Goal: Information Seeking & Learning: Learn about a topic

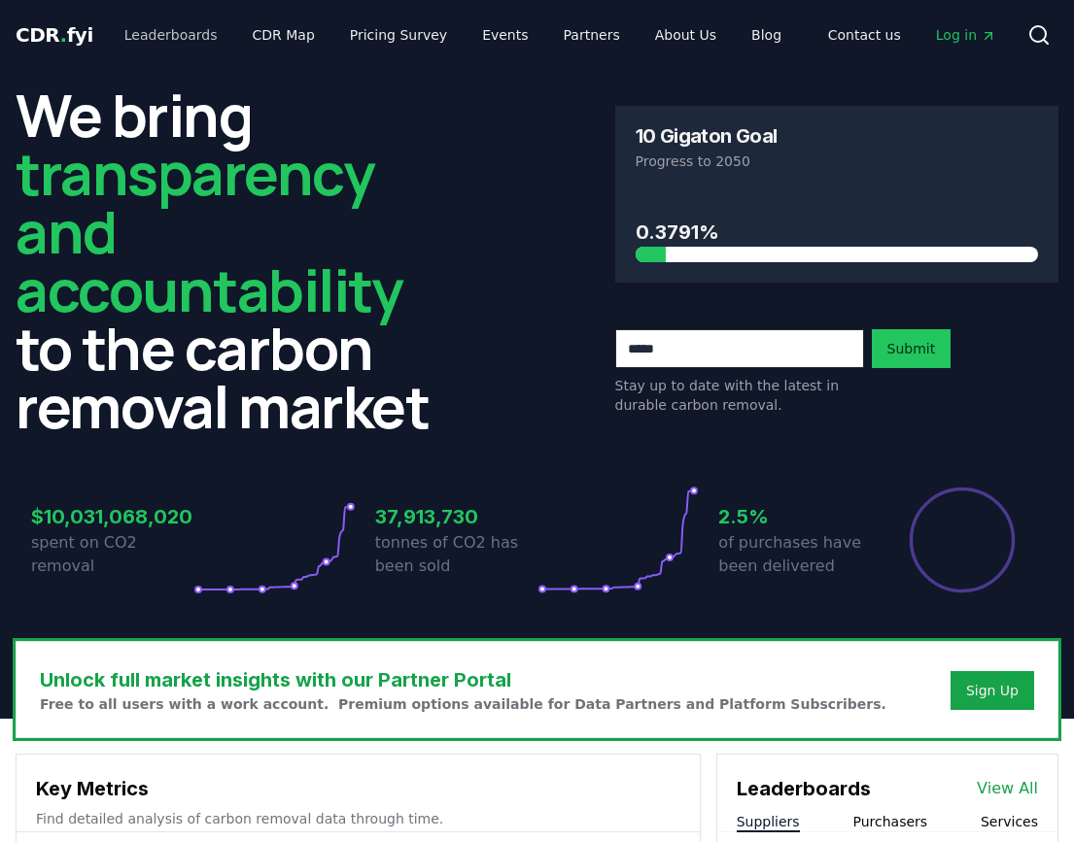
click at [192, 33] on link "Leaderboards" at bounding box center [171, 34] width 124 height 35
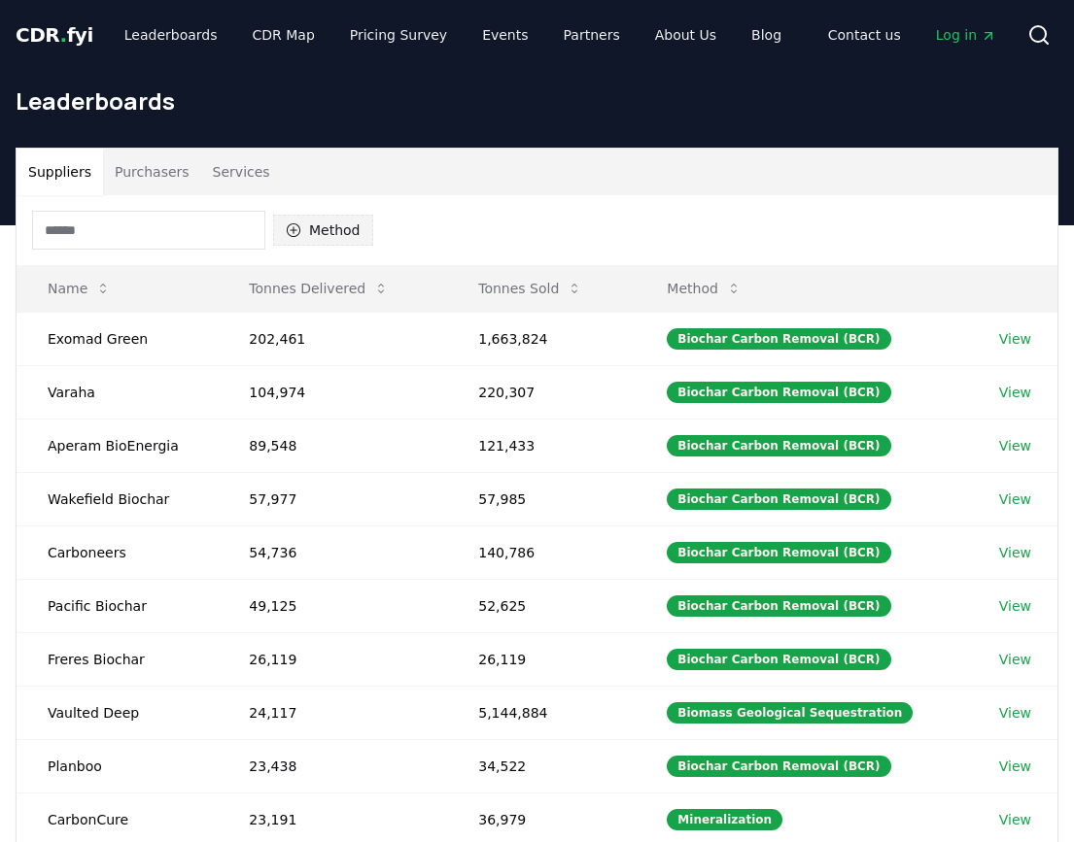
click at [328, 233] on button "Method" at bounding box center [323, 230] width 100 height 31
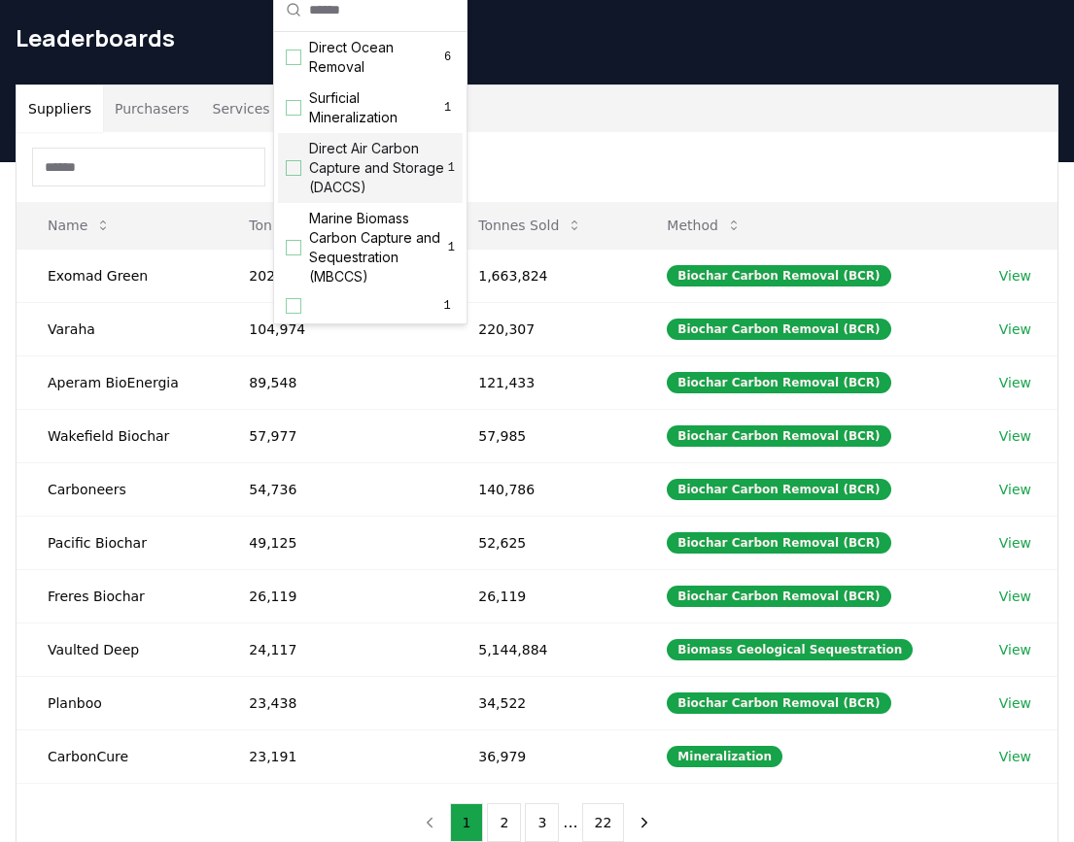
scroll to position [473, 0]
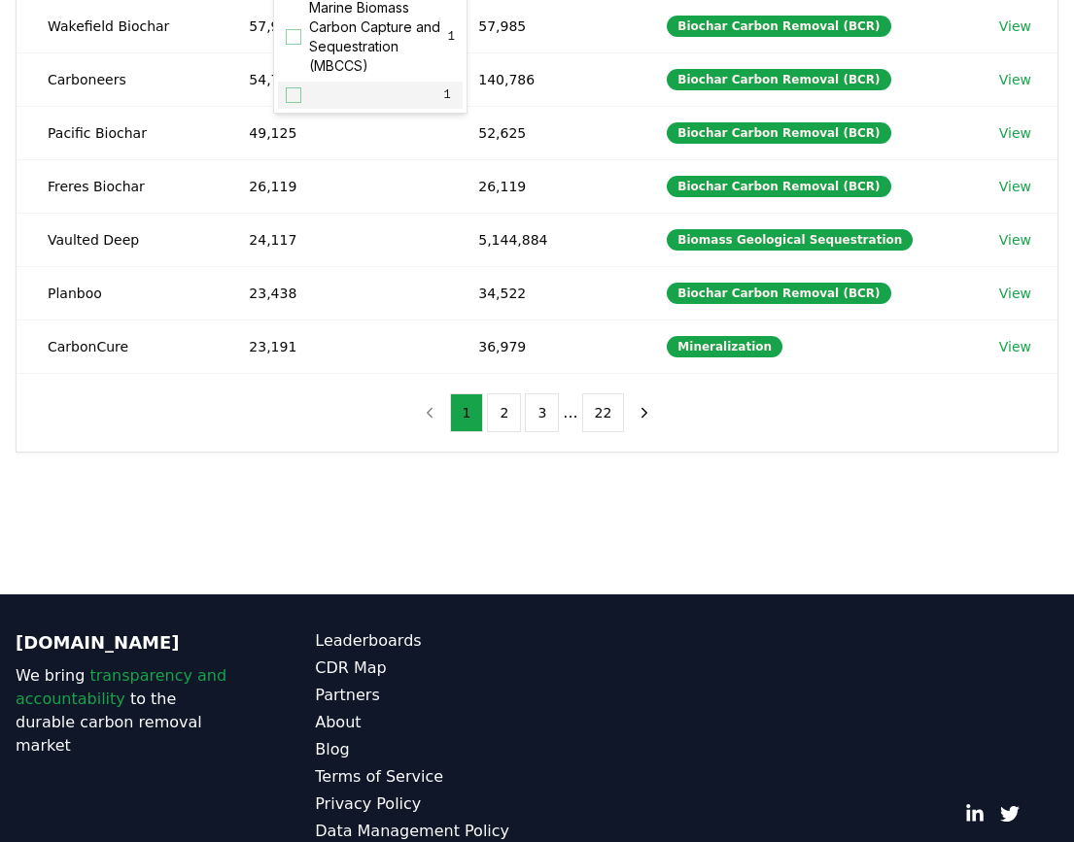
click at [301, 454] on div "Suppliers Purchasers Services Method Name Tonnes Delivered Tonnes Sold Method E…" at bounding box center [537, 141] width 1074 height 778
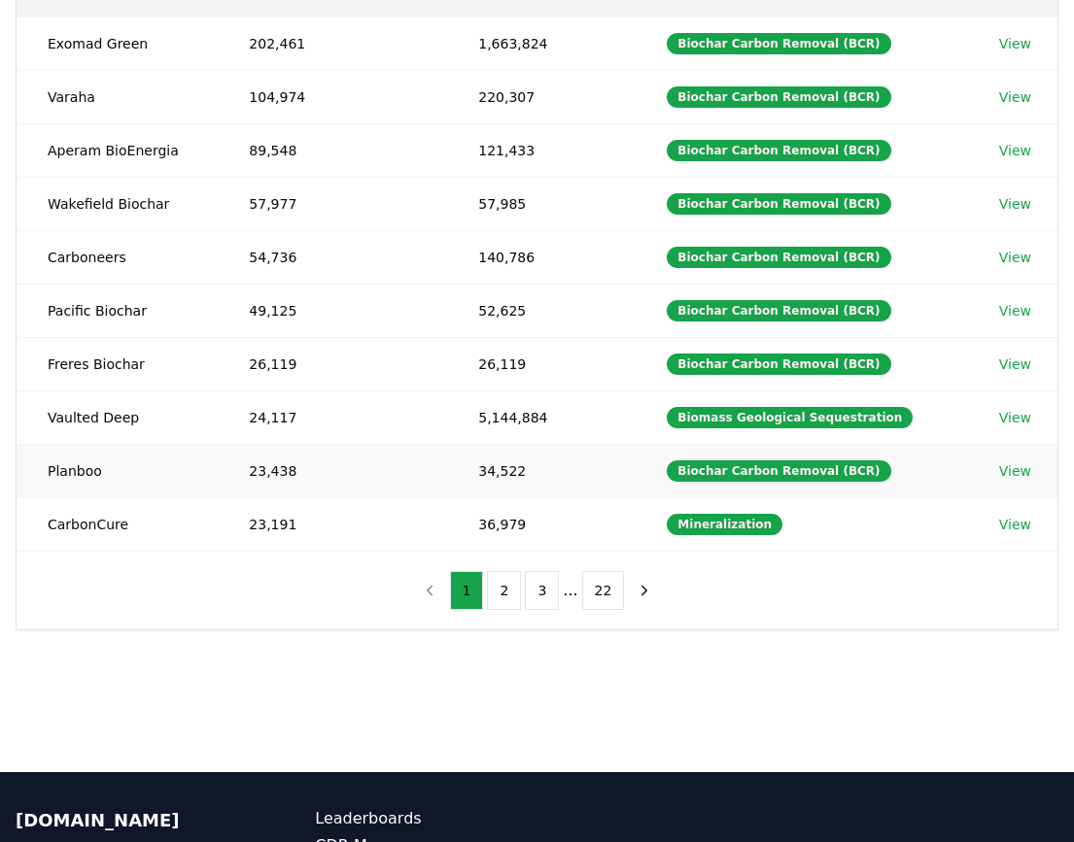
scroll to position [139, 0]
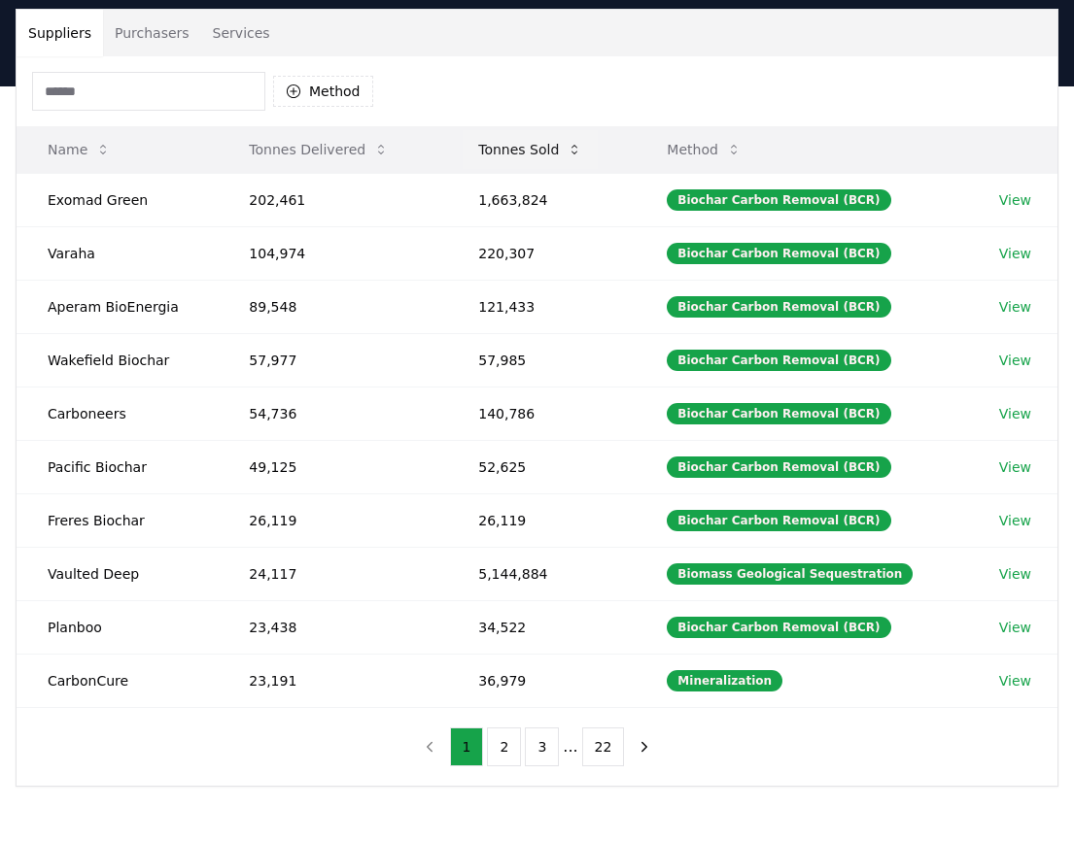
click at [509, 144] on button "Tonnes Sold" at bounding box center [529, 149] width 135 height 39
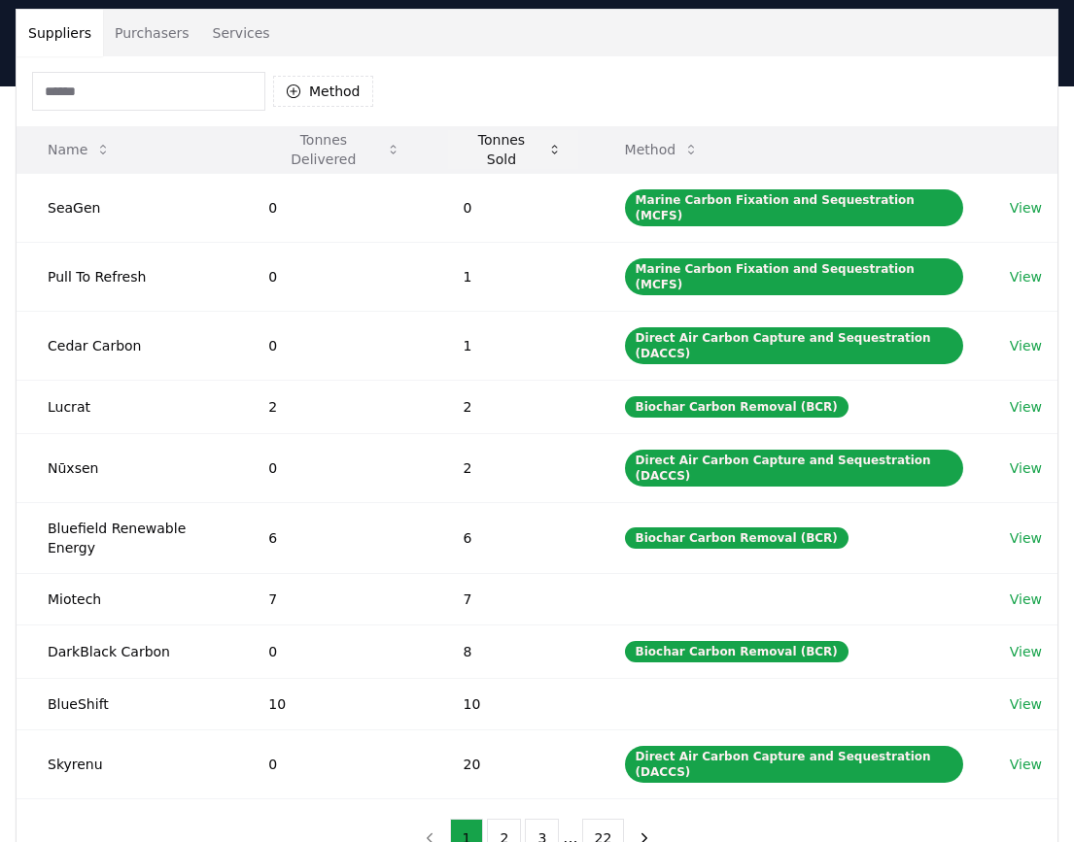
click at [509, 144] on button "Tonnes Sold" at bounding box center [513, 149] width 130 height 39
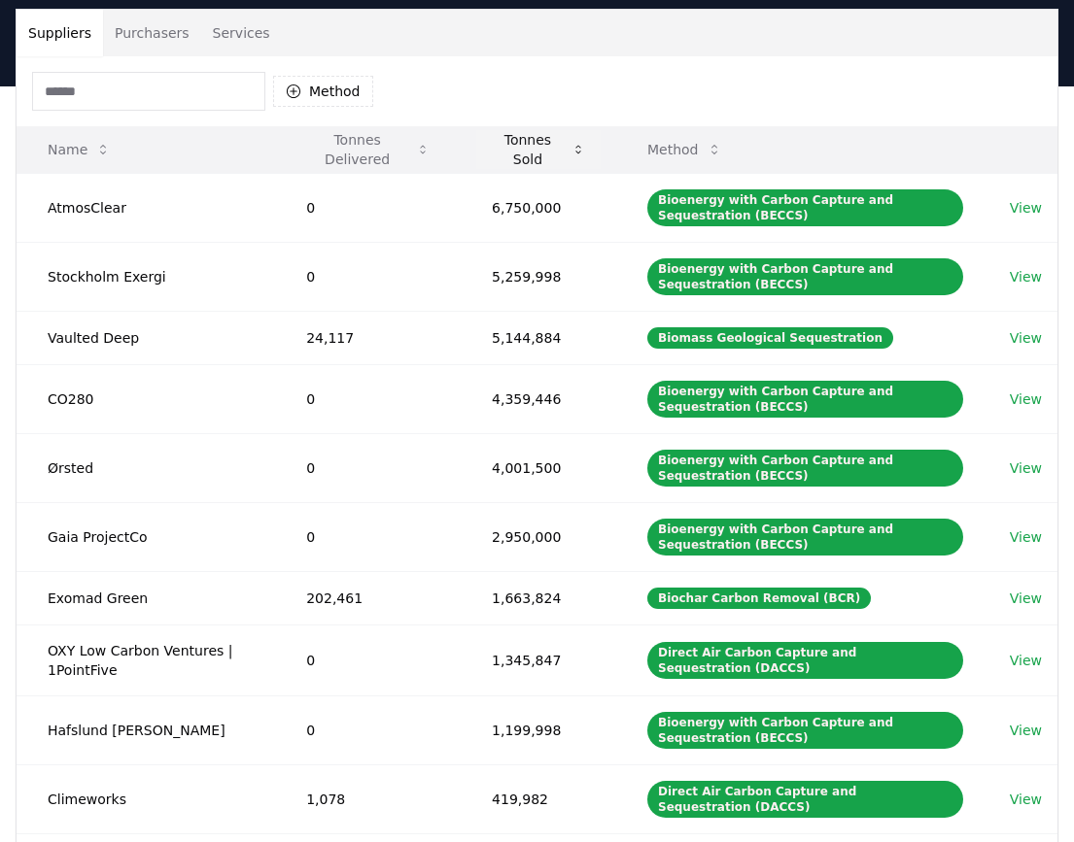
click at [509, 144] on button "Tonnes Sold" at bounding box center [538, 149] width 124 height 39
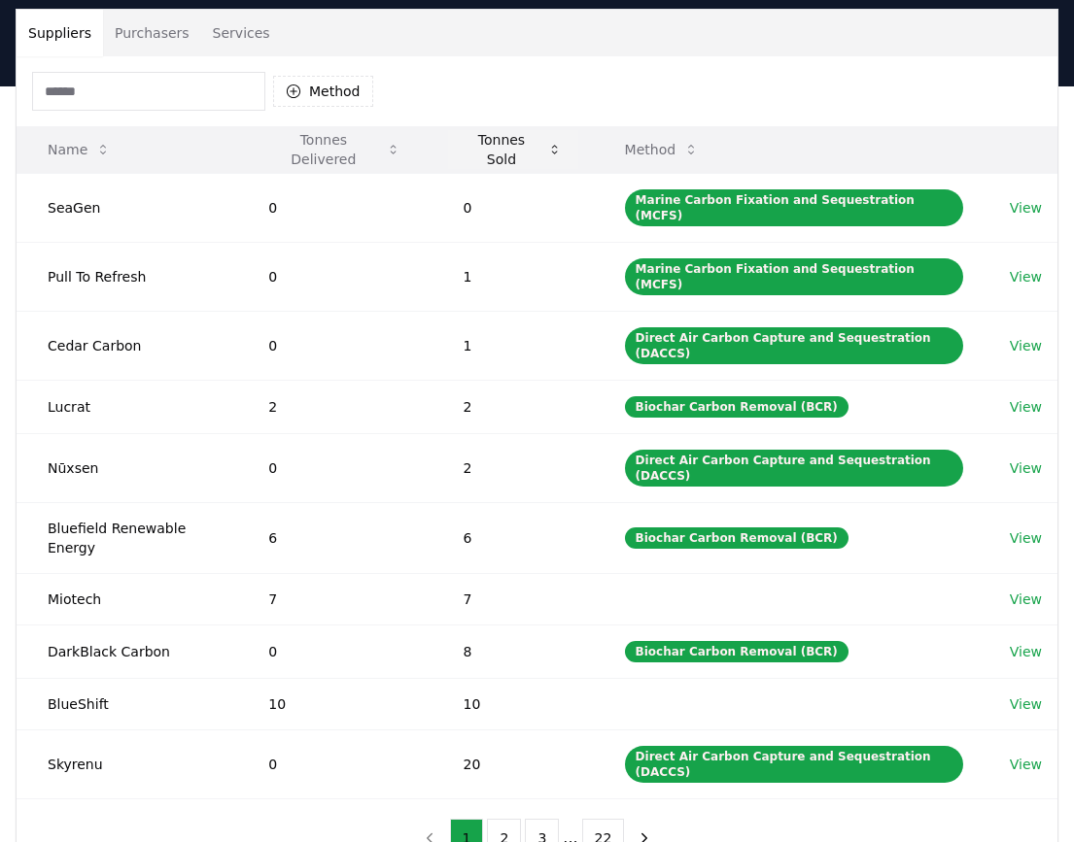
click at [509, 144] on button "Tonnes Sold" at bounding box center [513, 149] width 130 height 39
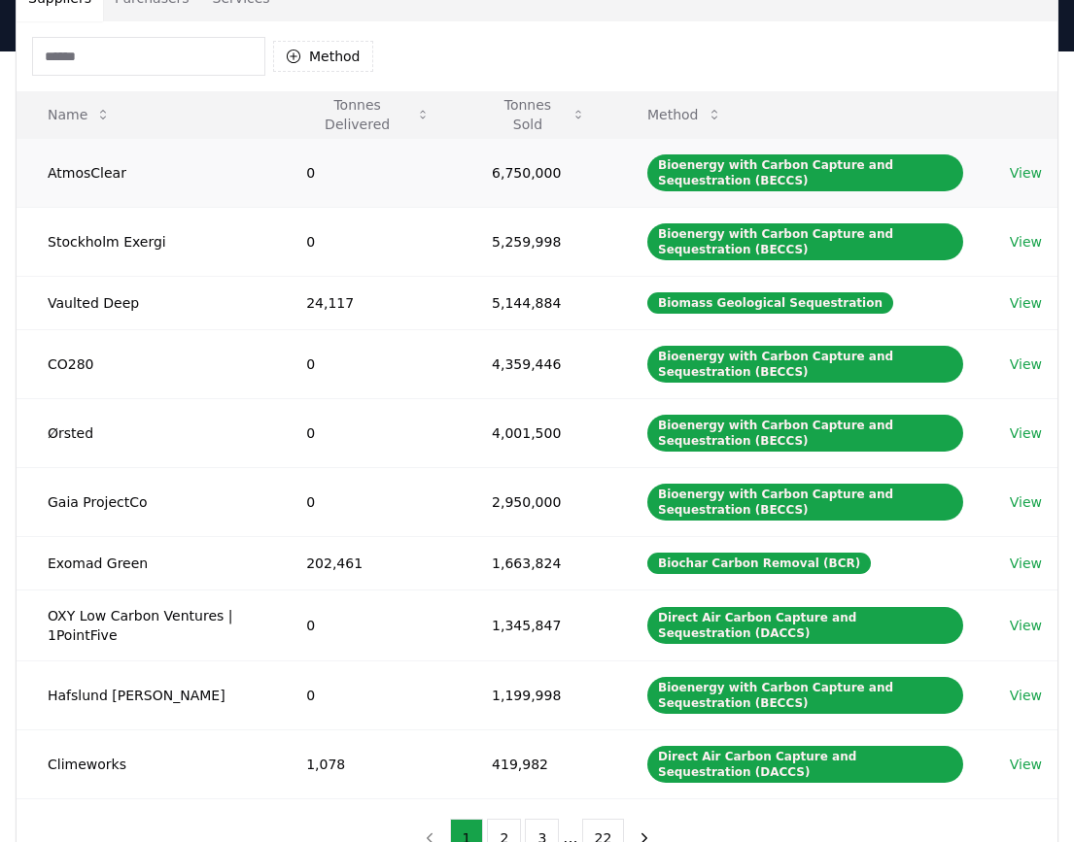
scroll to position [400, 0]
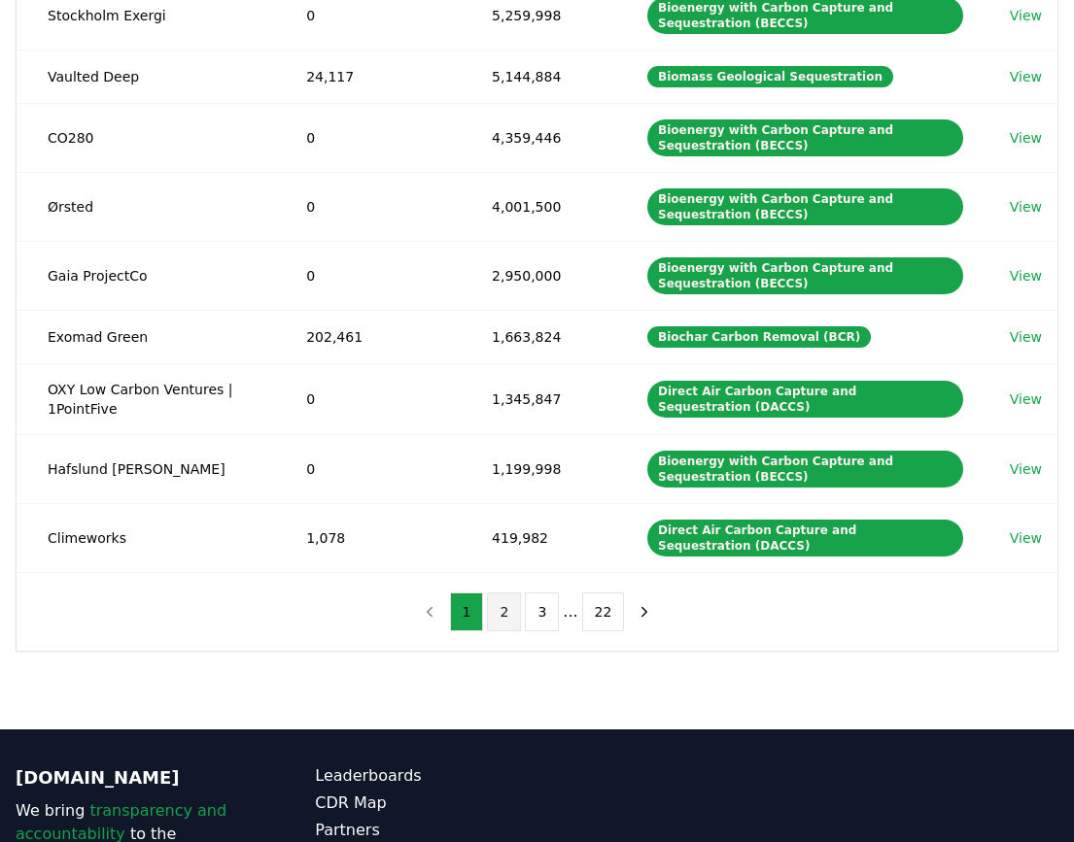
click at [505, 611] on button "2" at bounding box center [504, 612] width 34 height 39
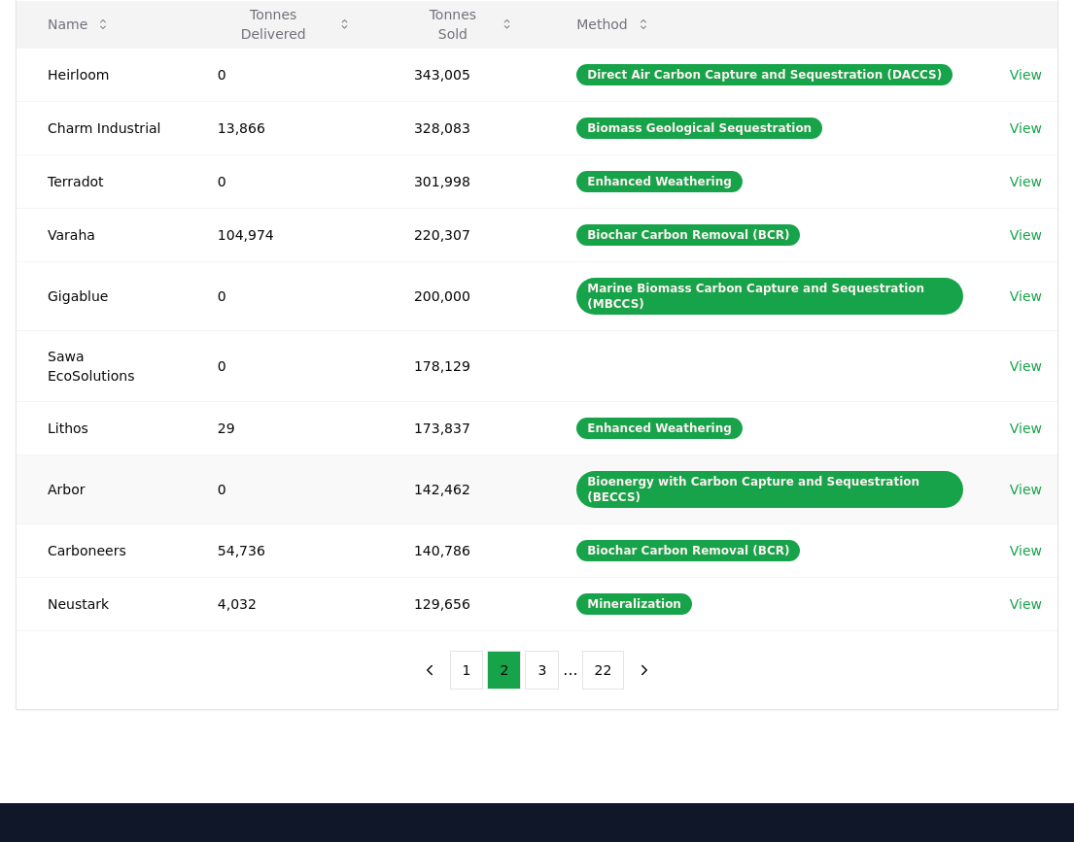
scroll to position [260, 0]
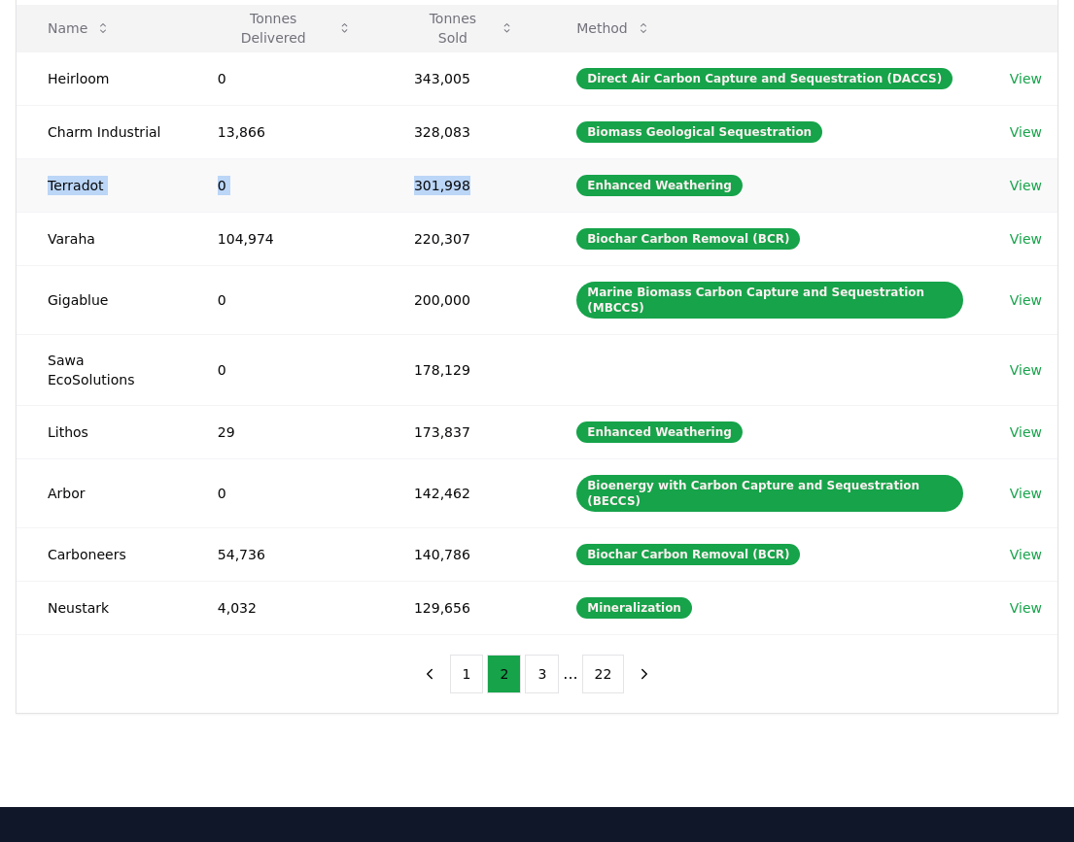
drag, startPoint x: 44, startPoint y: 184, endPoint x: 461, endPoint y: 196, distance: 417.0
click at [461, 196] on tr "Terradot 0 301,998 Enhanced Weathering View" at bounding box center [537, 184] width 1041 height 53
drag, startPoint x: 45, startPoint y: 396, endPoint x: 471, endPoint y: 402, distance: 426.6
click at [471, 405] on tr "Lithos 29 173,837 Enhanced Weathering View" at bounding box center [537, 431] width 1041 height 53
click at [537, 655] on button "3" at bounding box center [542, 674] width 34 height 39
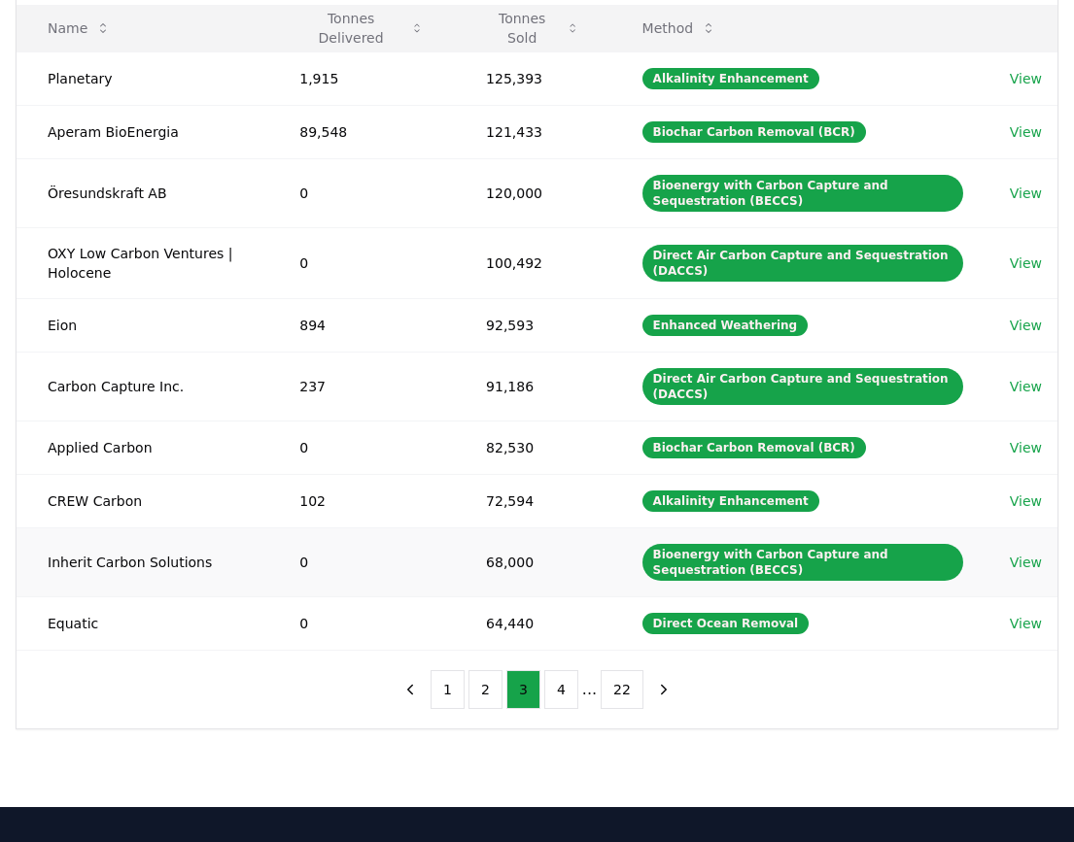
scroll to position [122, 0]
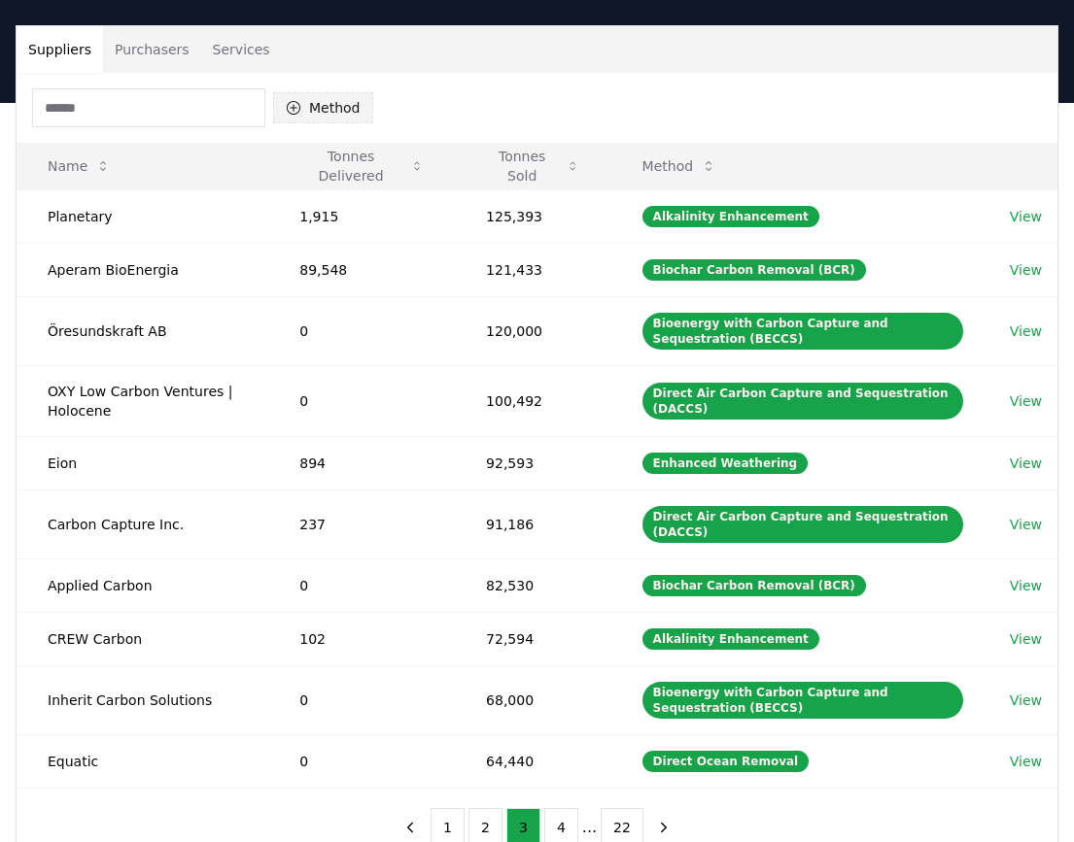
click at [333, 100] on button "Method" at bounding box center [323, 107] width 100 height 31
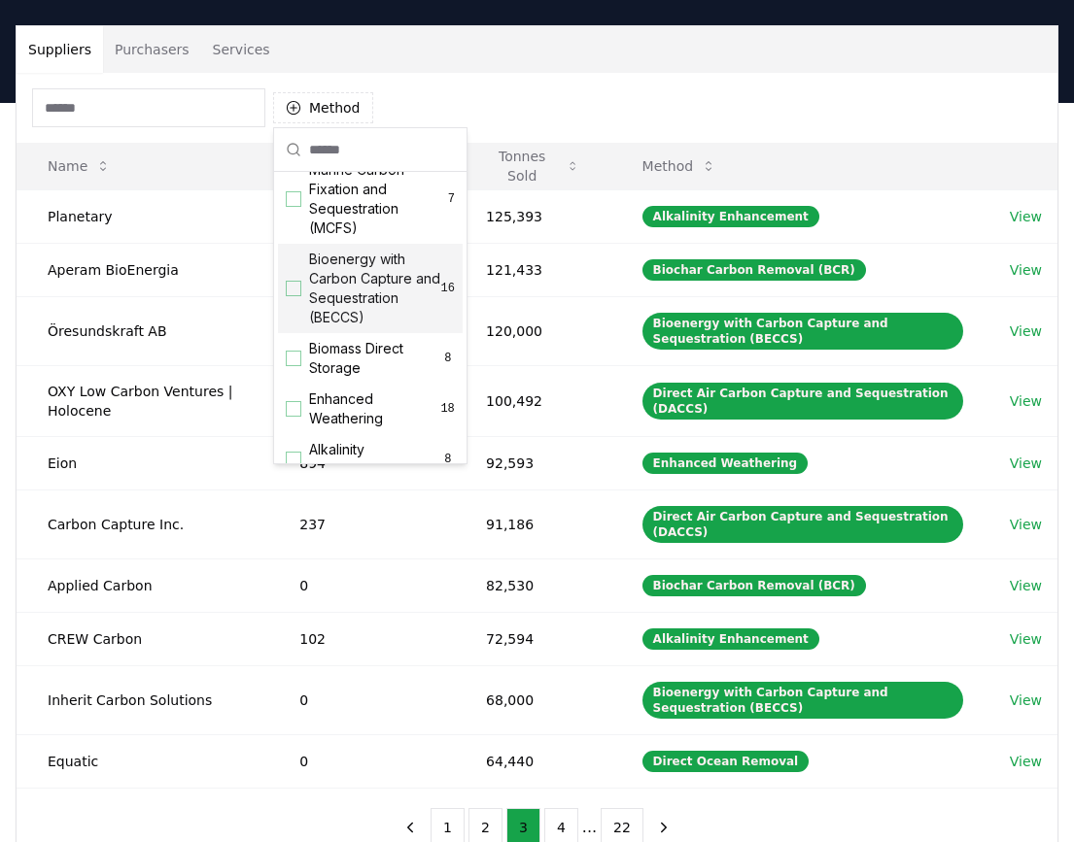
scroll to position [193, 0]
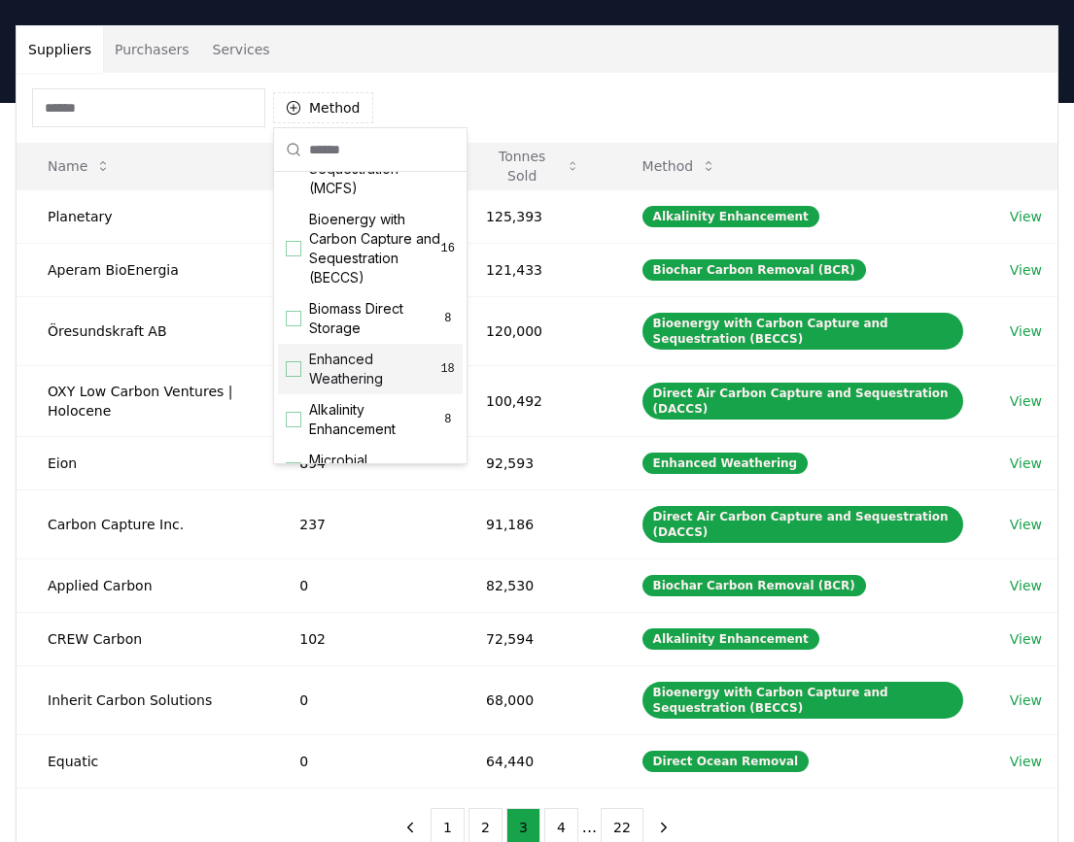
click at [296, 377] on div "Suggestions" at bounding box center [294, 369] width 16 height 16
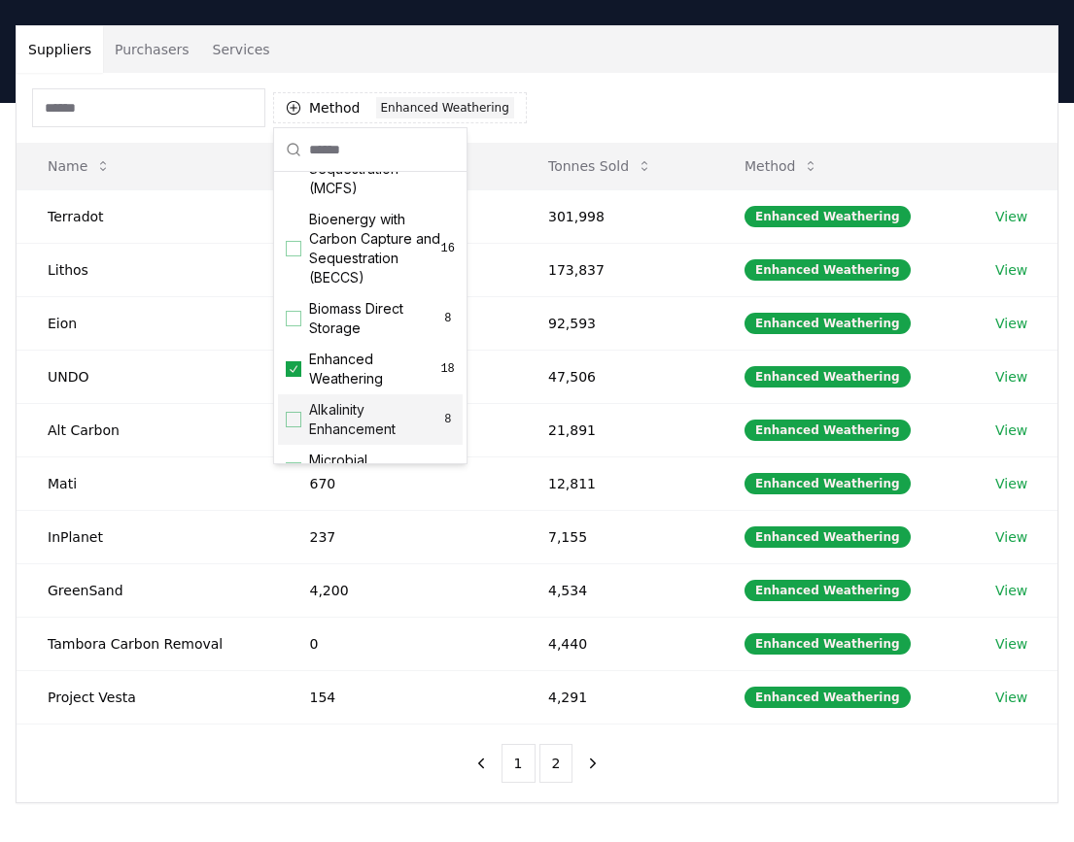
click at [312, 756] on div "Method 1 Enhanced Weathering Name Tonnes Delivered Tonnes Sold Method Terradot …" at bounding box center [537, 438] width 1041 height 730
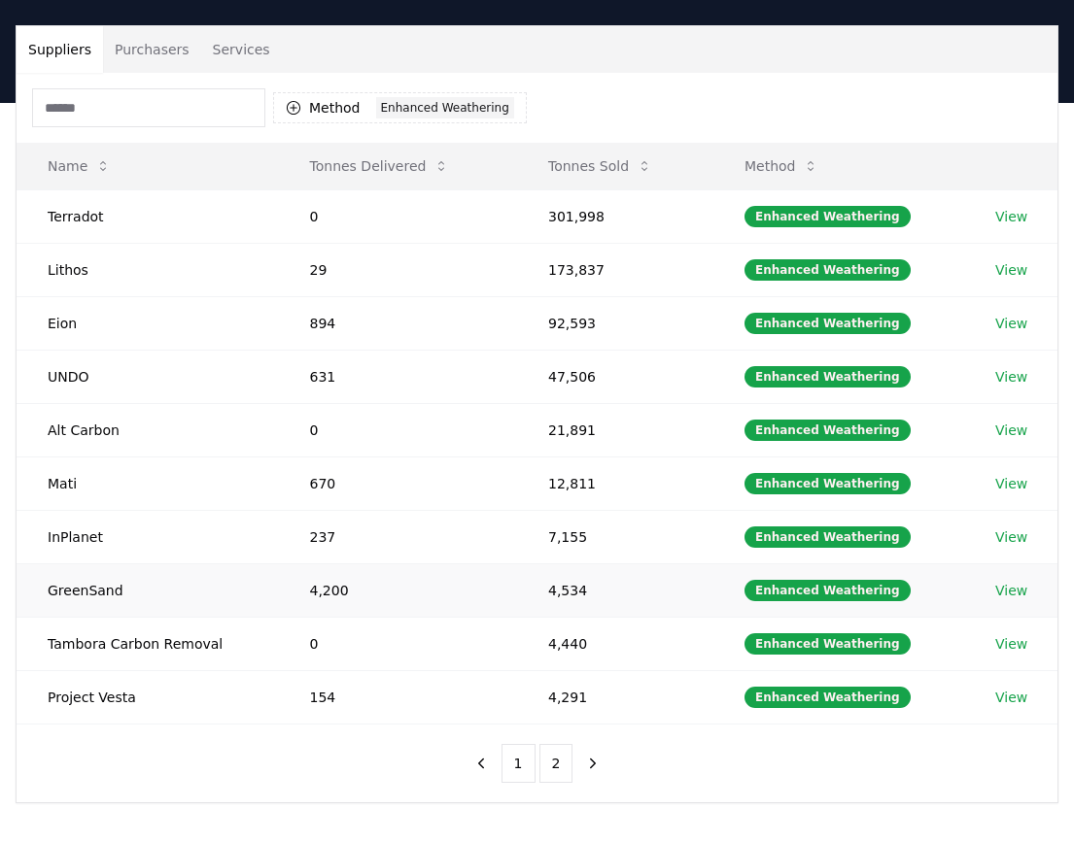
click at [1009, 596] on link "View" at bounding box center [1011, 590] width 32 height 19
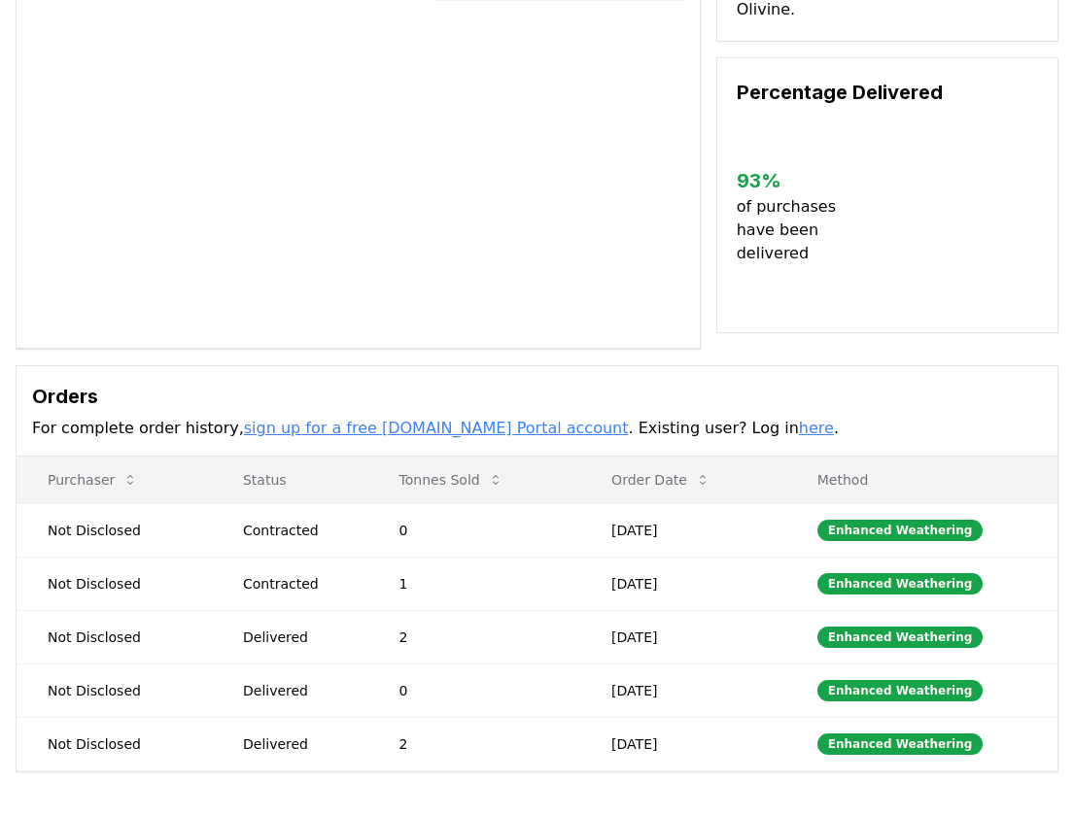
scroll to position [41, 0]
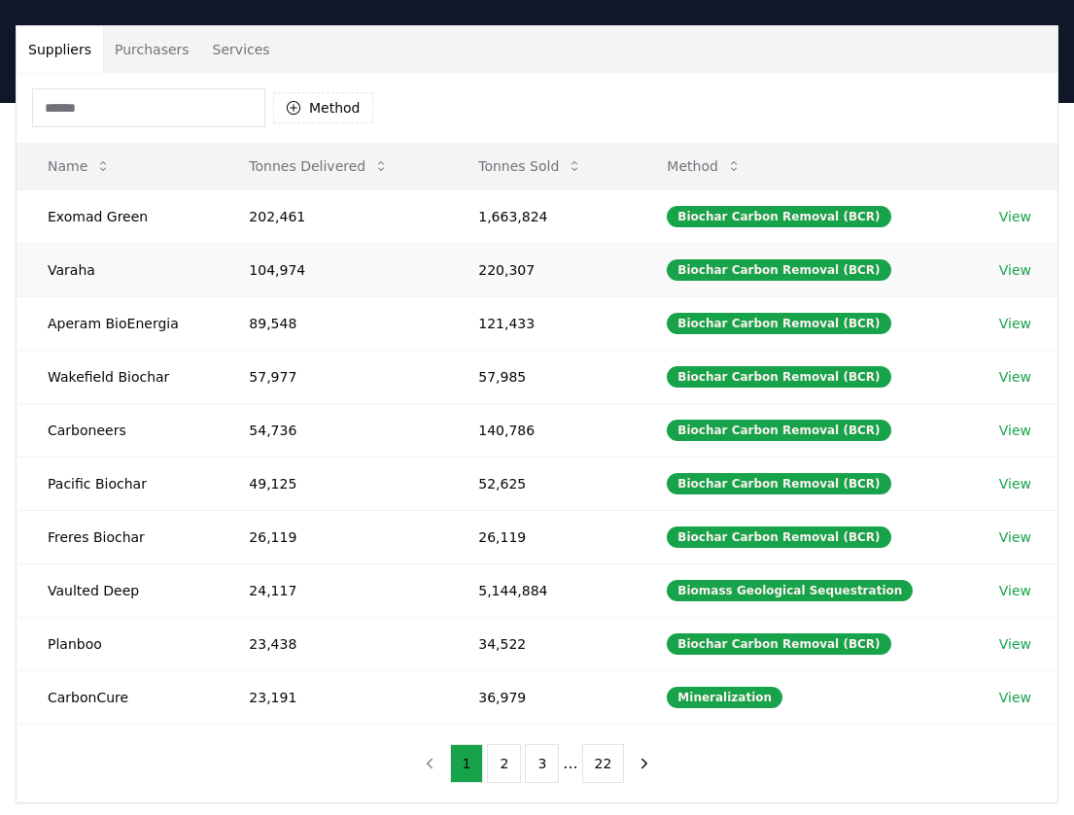
scroll to position [122, 0]
click at [319, 103] on button "Method" at bounding box center [323, 107] width 100 height 31
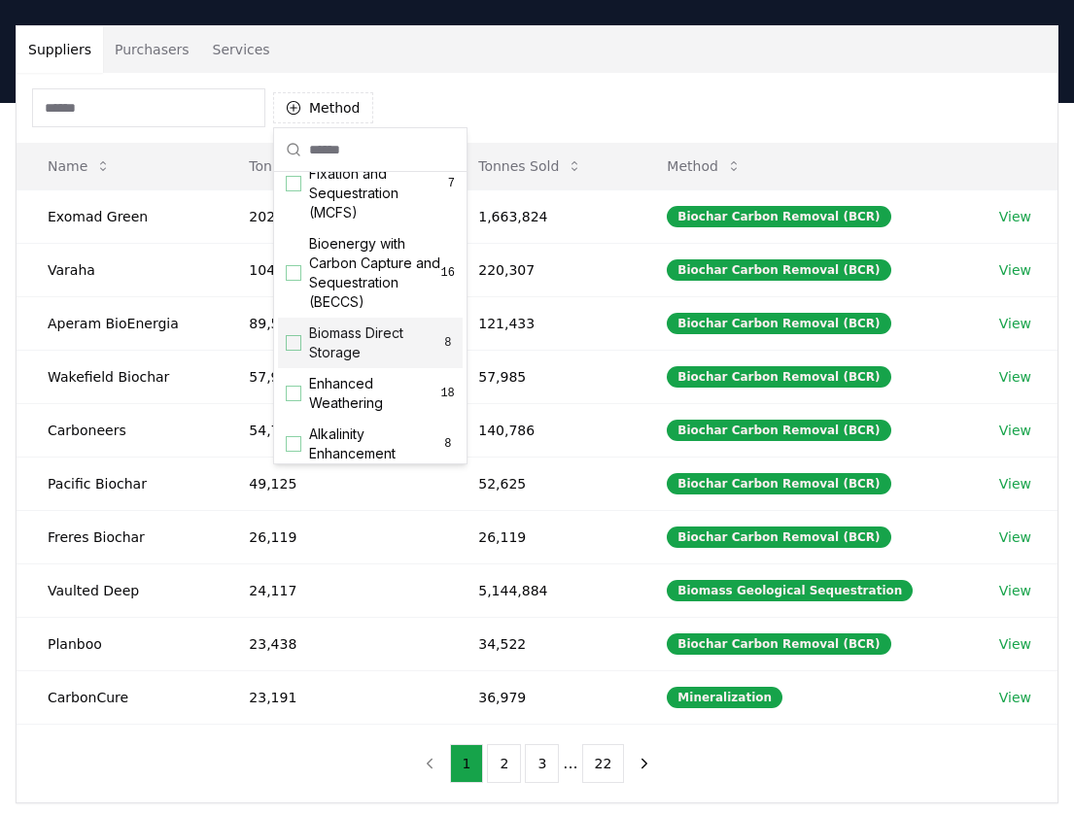
scroll to position [347, 0]
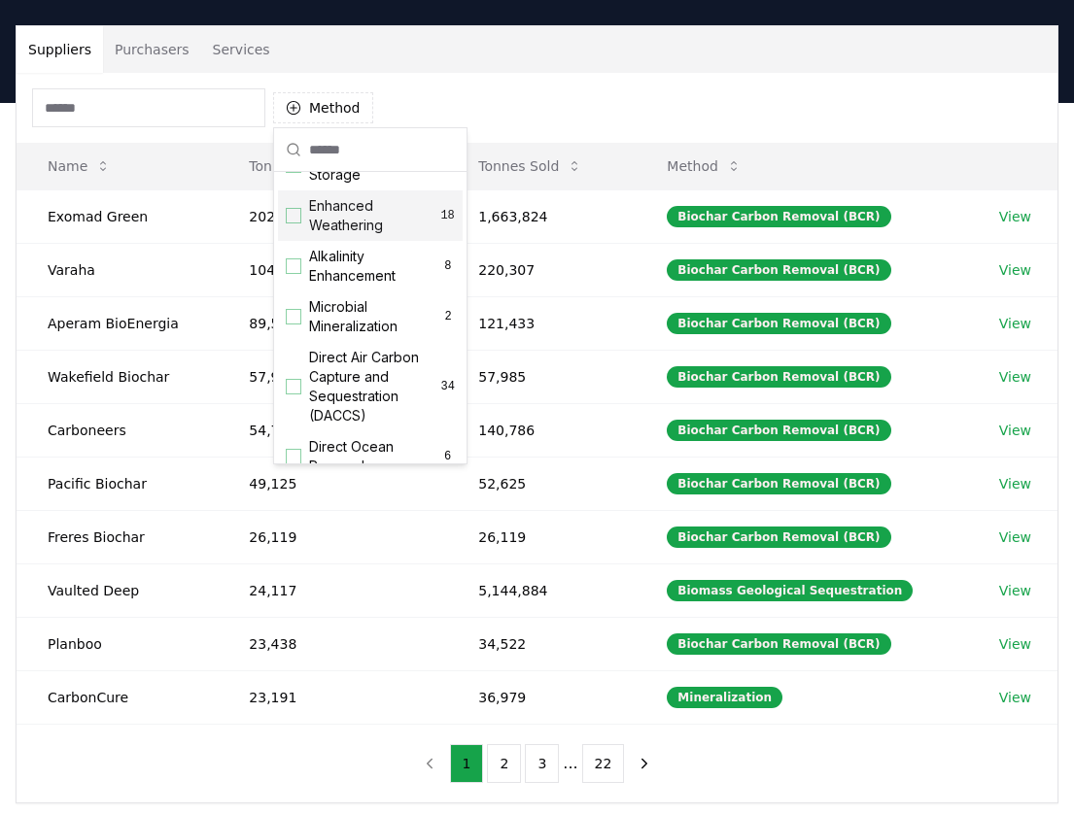
click at [294, 223] on div "Suggestions" at bounding box center [294, 216] width 16 height 16
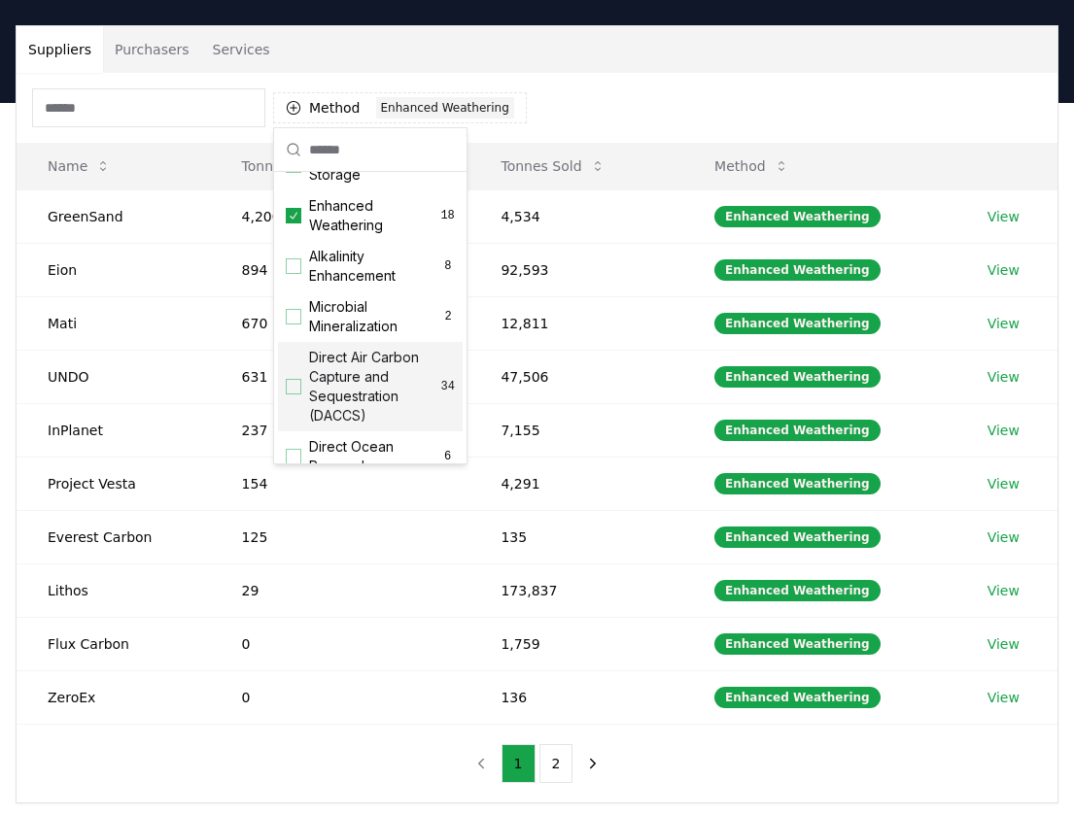
click at [358, 745] on div "Method 1 Enhanced Weathering Name Tonnes Delivered Tonnes Sold Method GreenSand…" at bounding box center [537, 438] width 1041 height 730
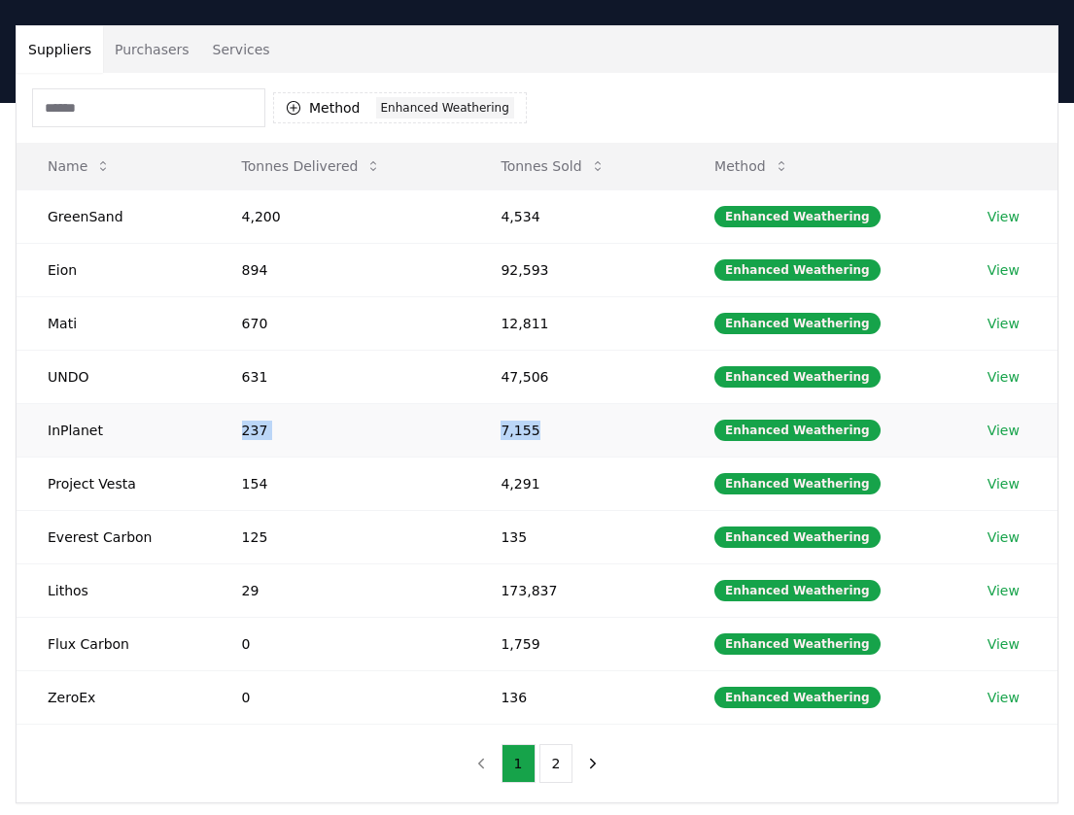
drag, startPoint x: 240, startPoint y: 429, endPoint x: 554, endPoint y: 437, distance: 313.9
click at [554, 437] on tr "InPlanet 237 7,155 Enhanced Weathering View" at bounding box center [537, 429] width 1041 height 53
click at [273, 432] on td "237" at bounding box center [340, 429] width 259 height 53
click at [557, 169] on button "Tonnes Sold" at bounding box center [552, 166] width 135 height 39
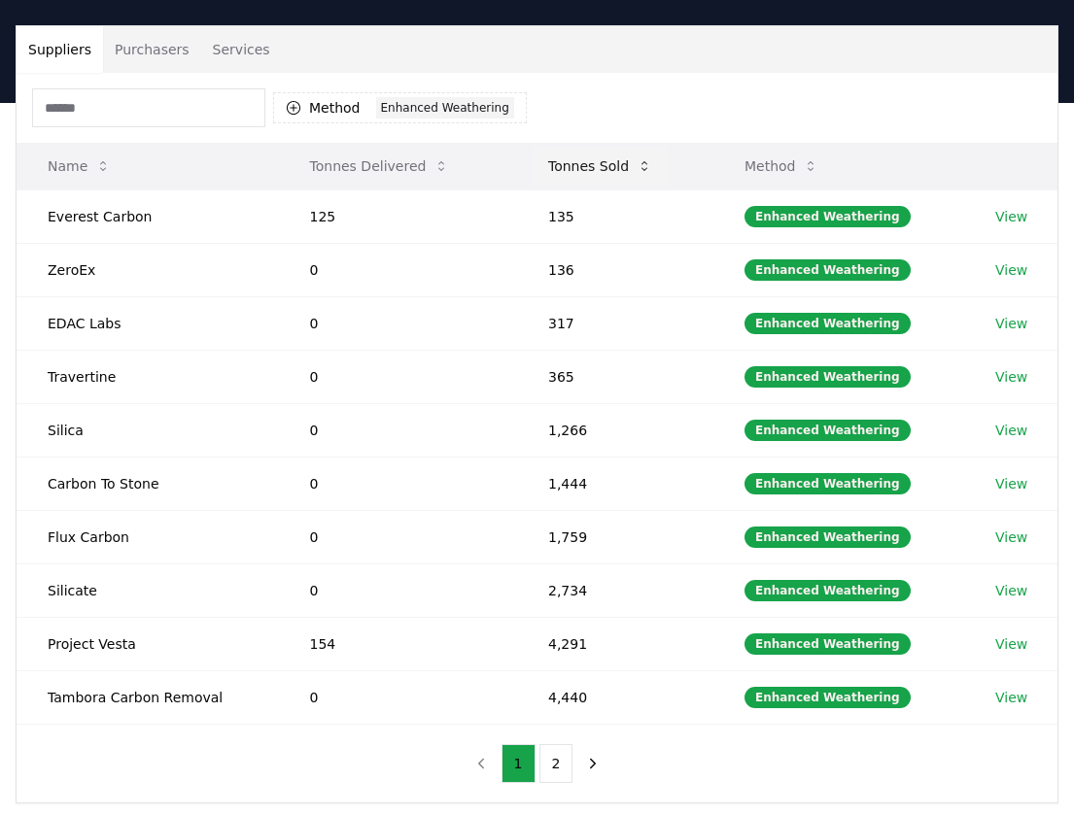
click at [557, 169] on button "Tonnes Sold" at bounding box center [599, 166] width 135 height 39
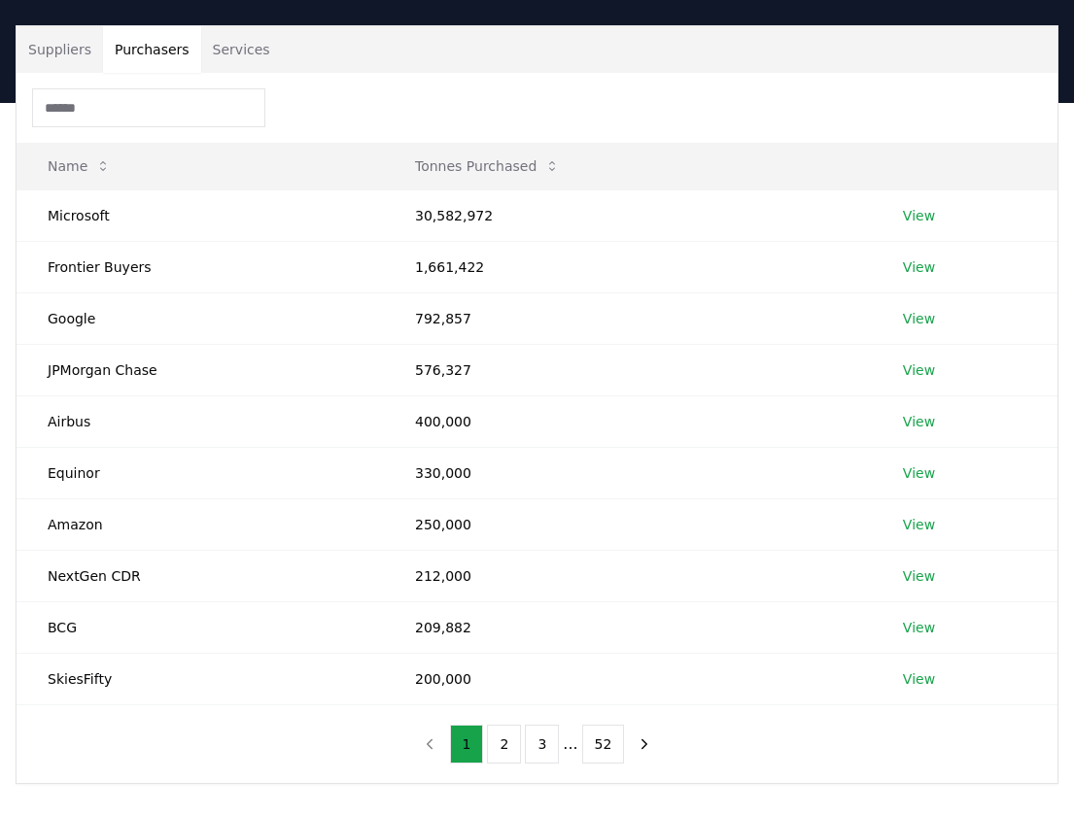
click at [142, 53] on button "Purchasers" at bounding box center [152, 49] width 98 height 47
click at [474, 176] on button "Tonnes Purchased" at bounding box center [487, 166] width 176 height 39
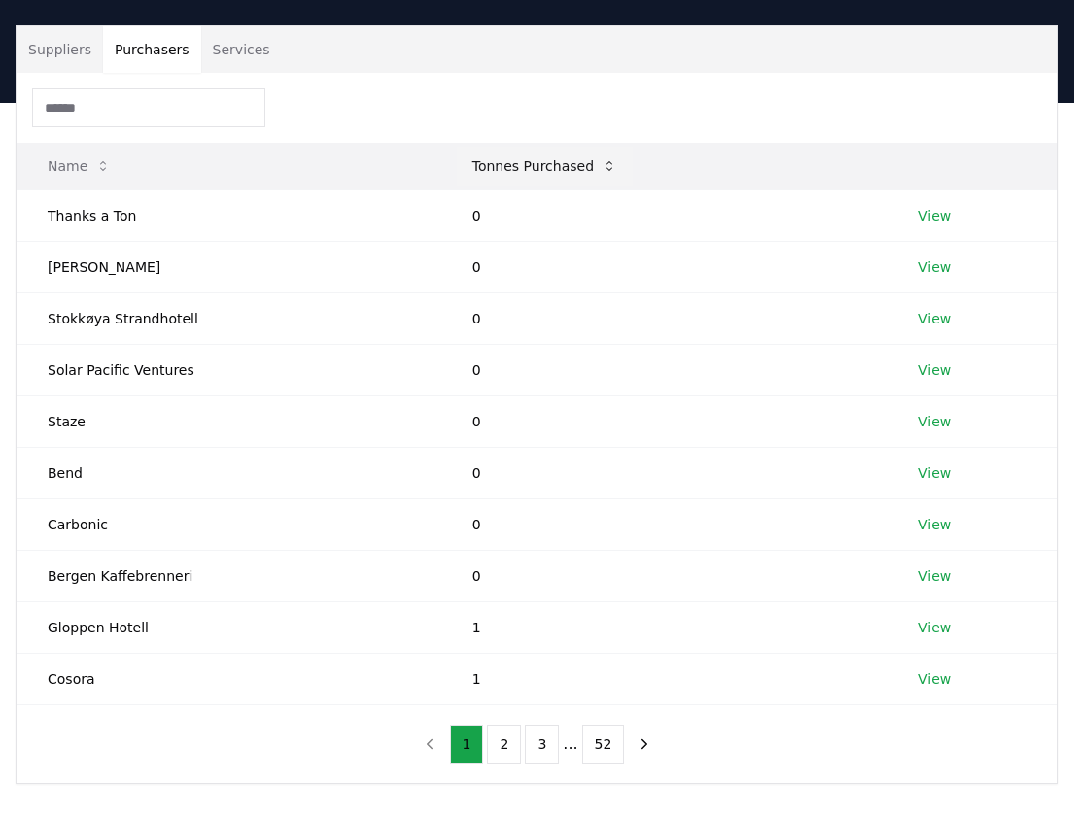
click at [477, 169] on button "Tonnes Purchased" at bounding box center [545, 166] width 176 height 39
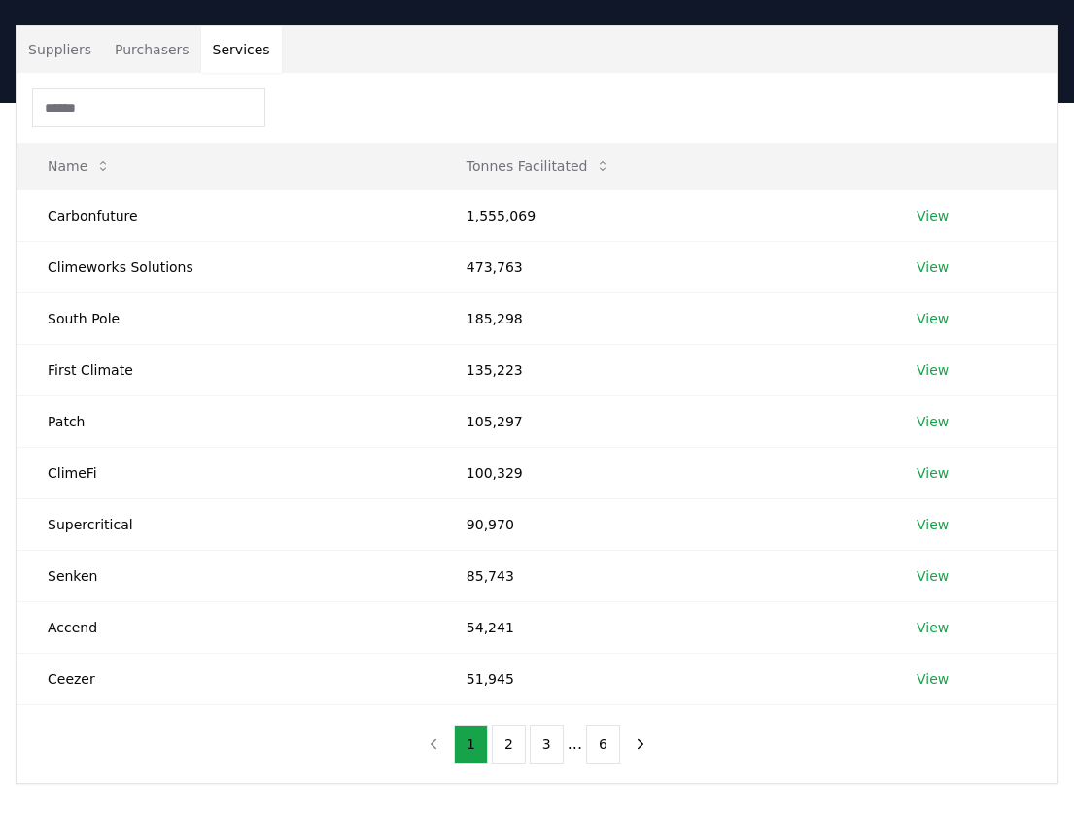
click at [227, 50] on button "Services" at bounding box center [241, 49] width 81 height 47
click at [510, 171] on button "Tonnes Facilitated" at bounding box center [539, 166] width 176 height 39
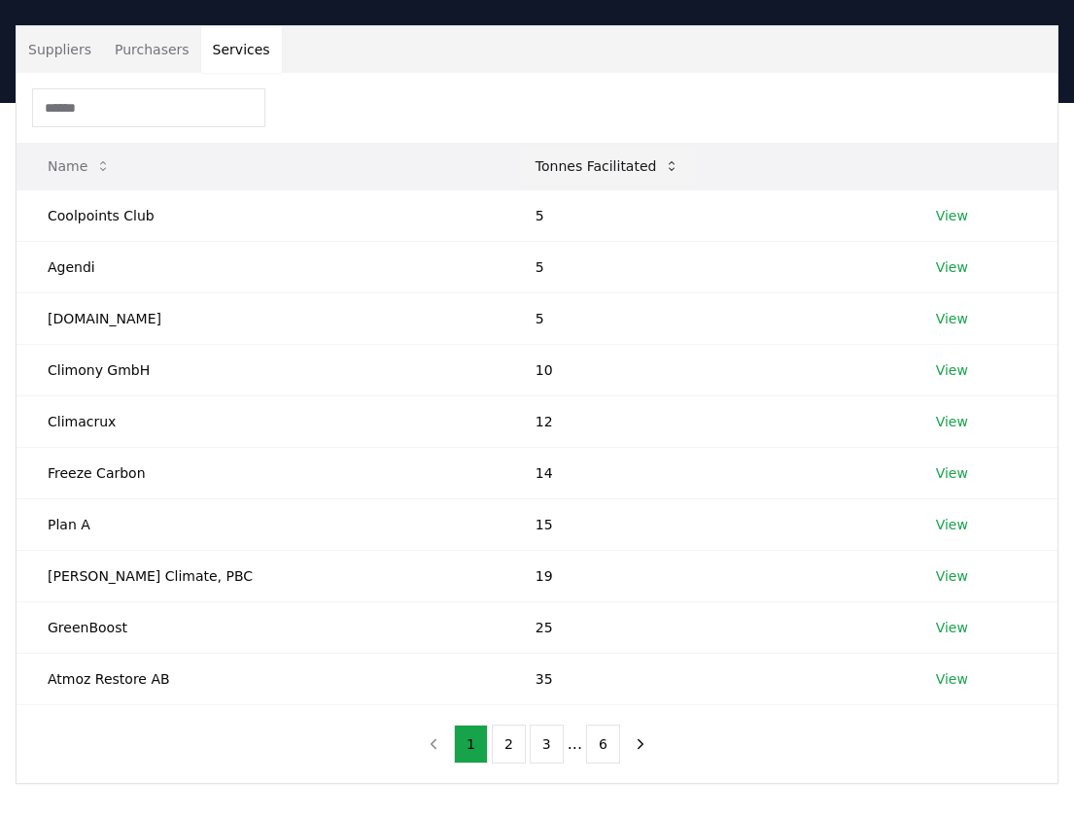
click at [520, 171] on button "Tonnes Facilitated" at bounding box center [608, 166] width 176 height 39
